Goal: Register for event/course

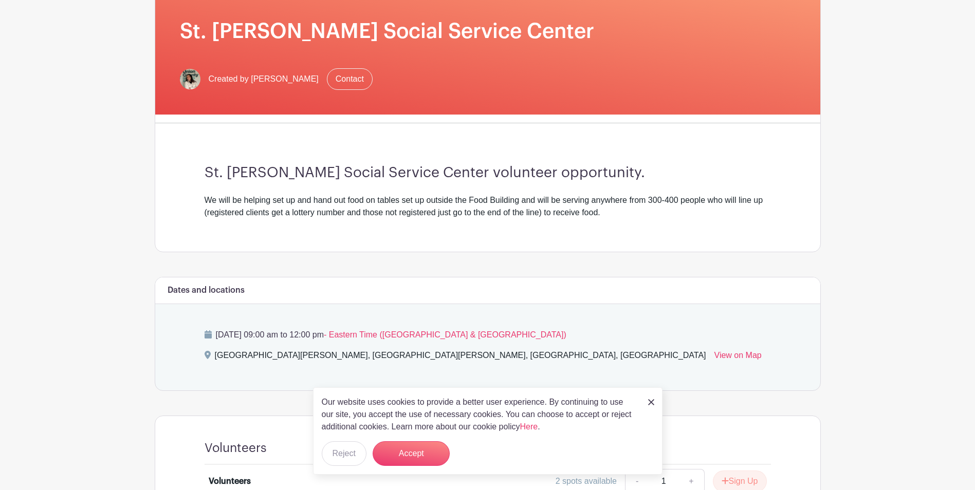
scroll to position [342, 0]
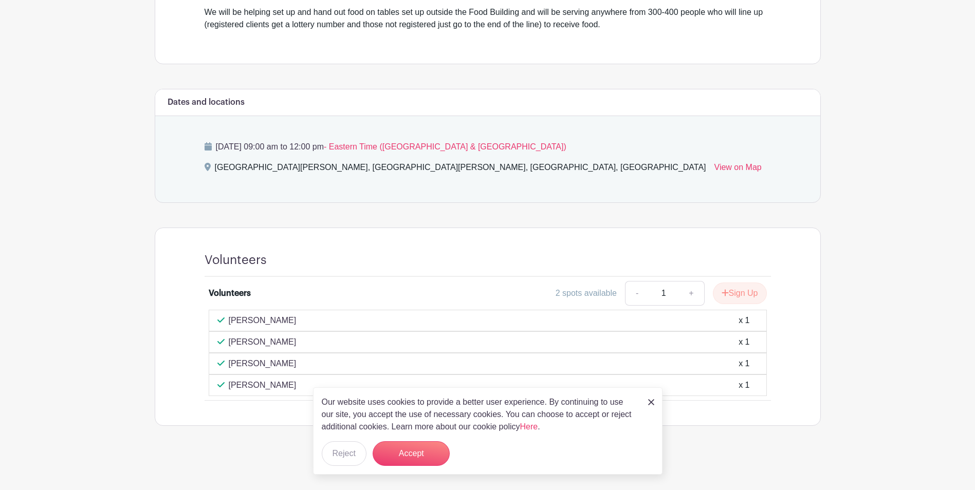
click at [650, 401] on img at bounding box center [651, 402] width 6 height 6
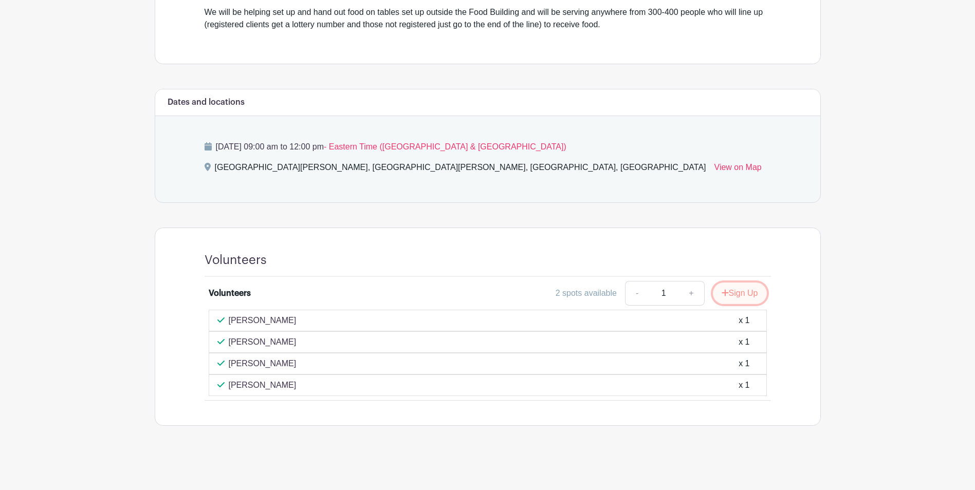
click at [738, 296] on button "Sign Up" at bounding box center [740, 294] width 54 height 22
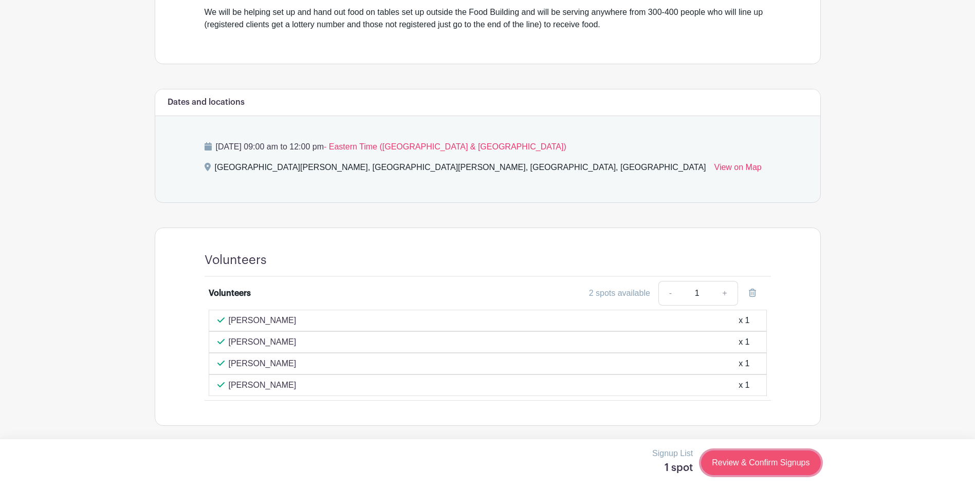
click at [747, 465] on link "Review & Confirm Signups" at bounding box center [760, 463] width 119 height 25
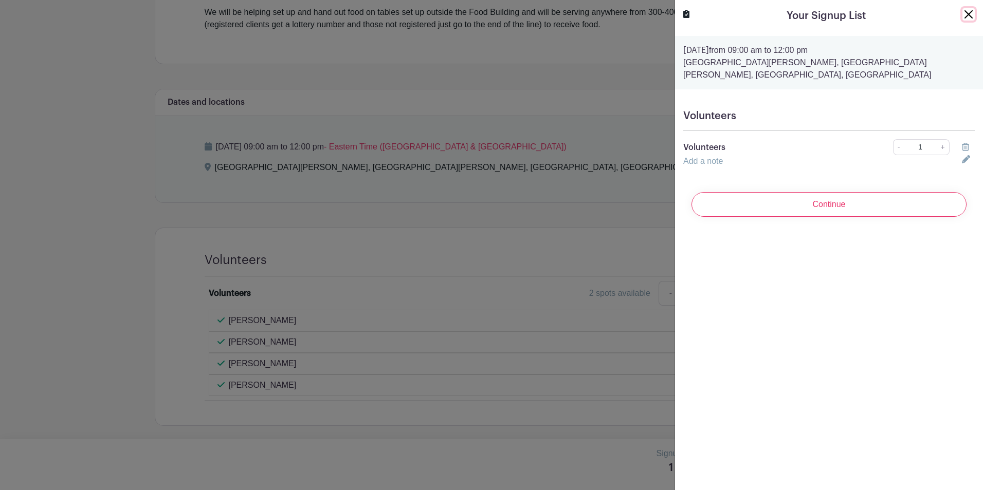
click at [963, 14] on button "Close" at bounding box center [968, 14] width 12 height 12
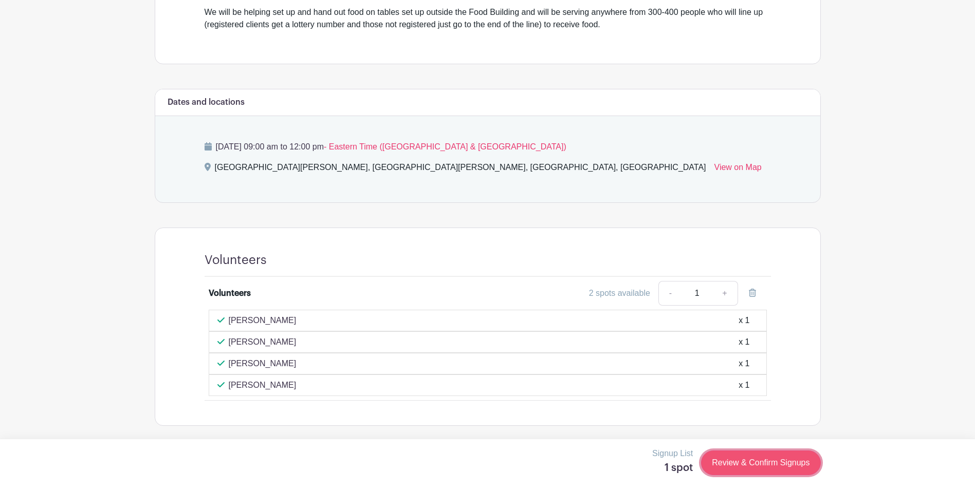
click at [784, 458] on link "Review & Confirm Signups" at bounding box center [760, 463] width 119 height 25
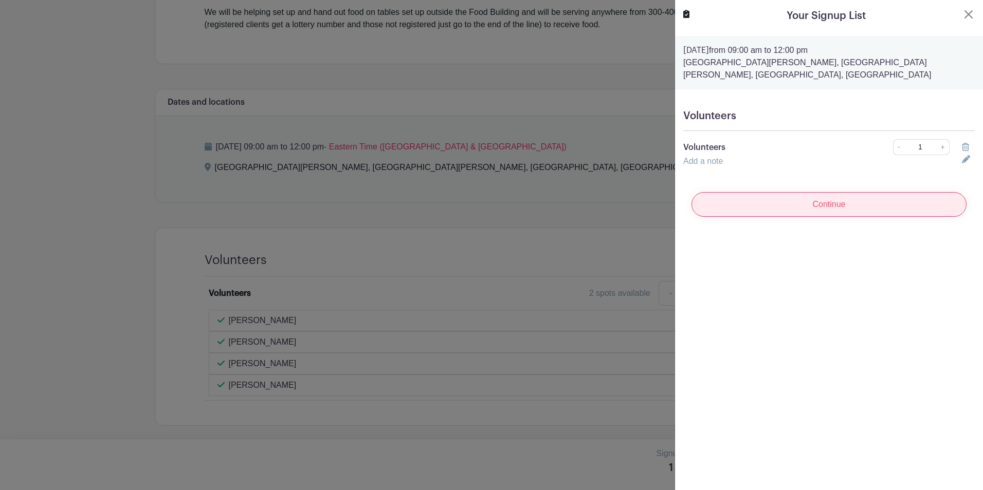
click at [804, 203] on input "Continue" at bounding box center [828, 204] width 275 height 25
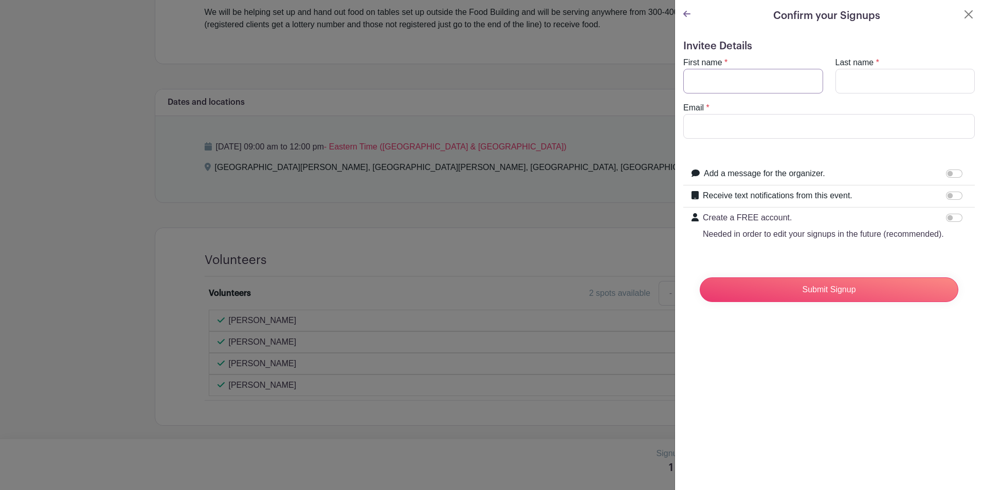
click at [710, 69] on input "First name" at bounding box center [753, 81] width 140 height 25
type input "Rocio"
type input "e"
type input "Escalante"
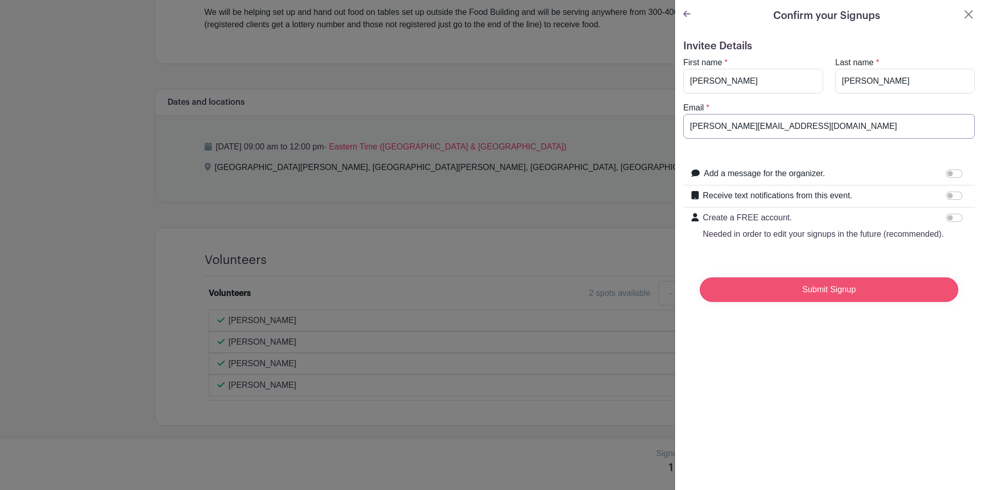
type input "rocio@unioncountysavings.com"
click at [831, 302] on input "Submit Signup" at bounding box center [828, 290] width 258 height 25
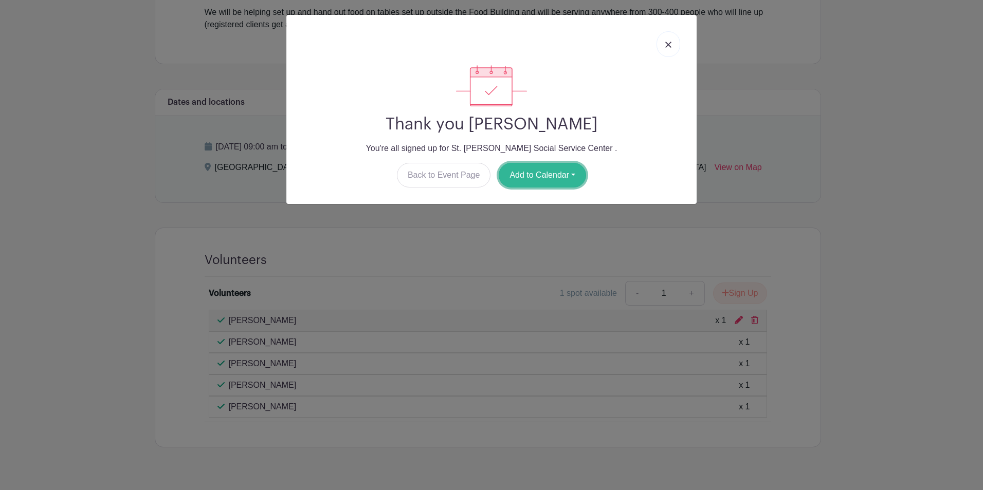
click at [546, 178] on button "Add to Calendar" at bounding box center [541, 175] width 87 height 25
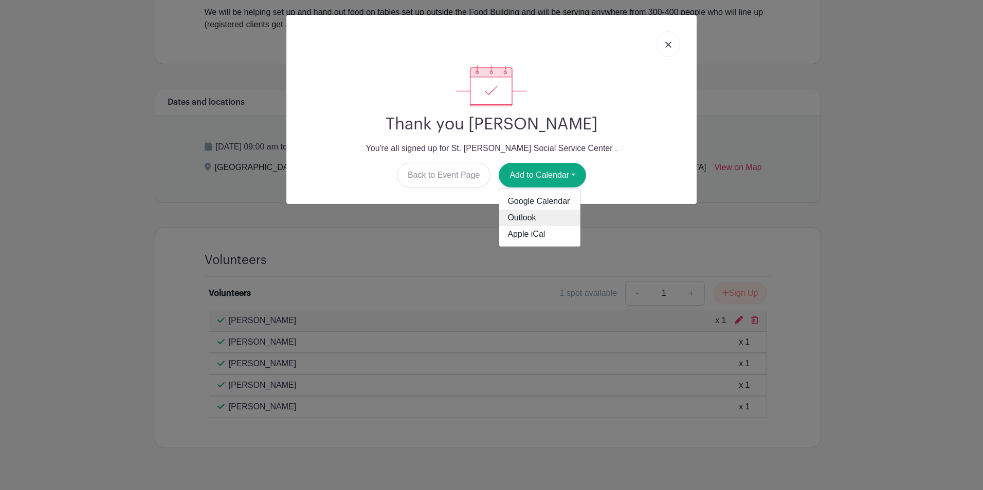
click at [521, 220] on link "Outlook" at bounding box center [539, 218] width 81 height 16
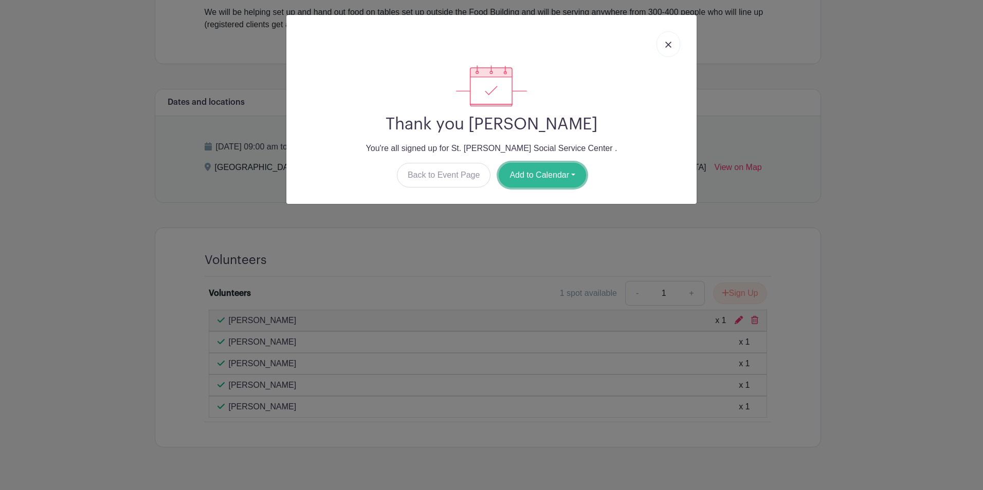
click at [545, 179] on button "Add to Calendar" at bounding box center [541, 175] width 87 height 25
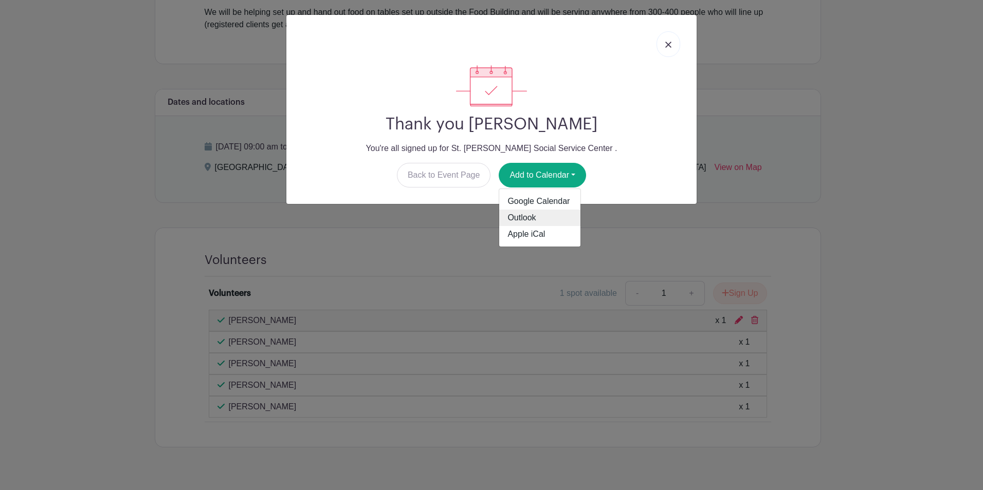
click at [526, 217] on link "Outlook" at bounding box center [539, 218] width 81 height 16
click at [668, 47] on img at bounding box center [668, 45] width 6 height 6
